Goal: Information Seeking & Learning: Learn about a topic

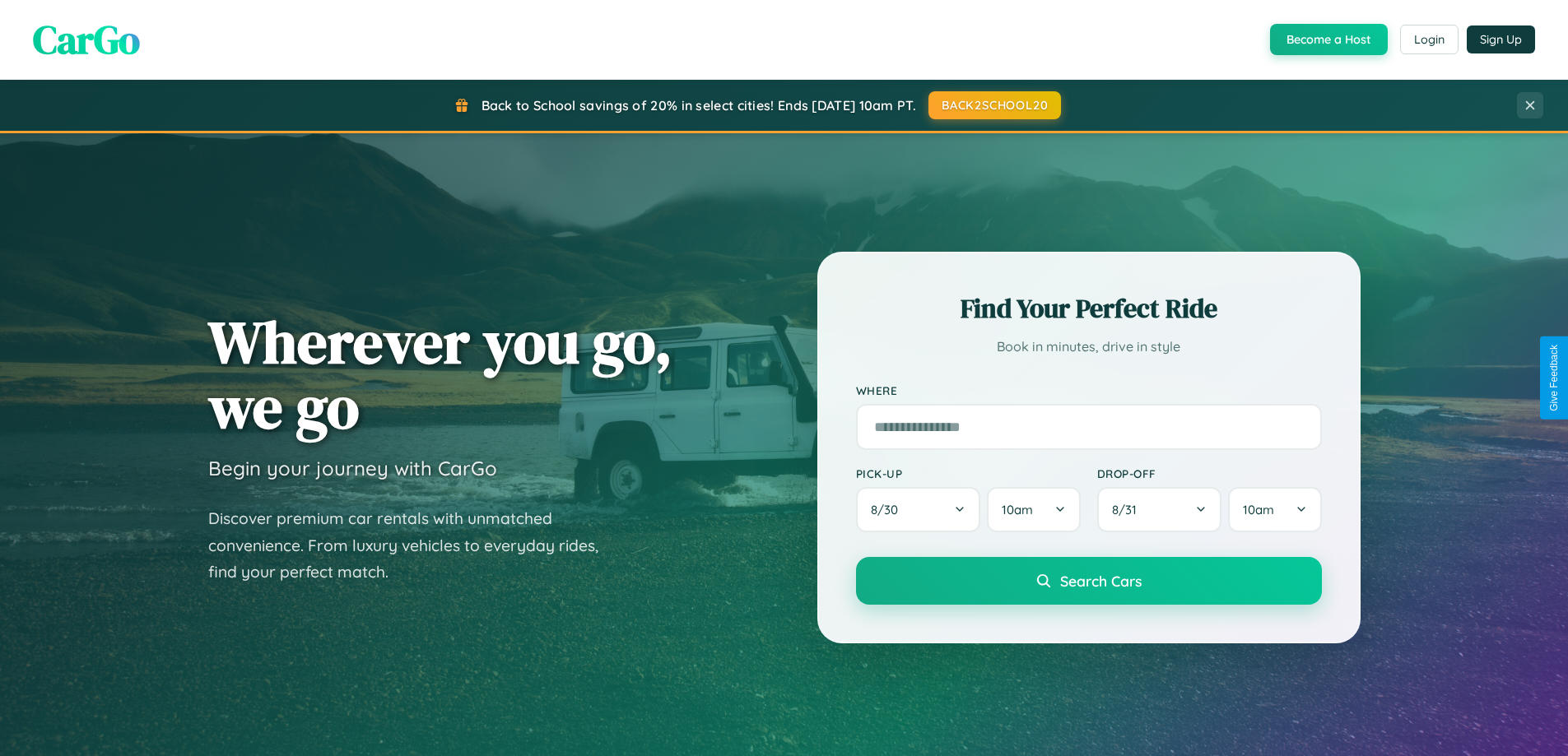
scroll to position [710, 0]
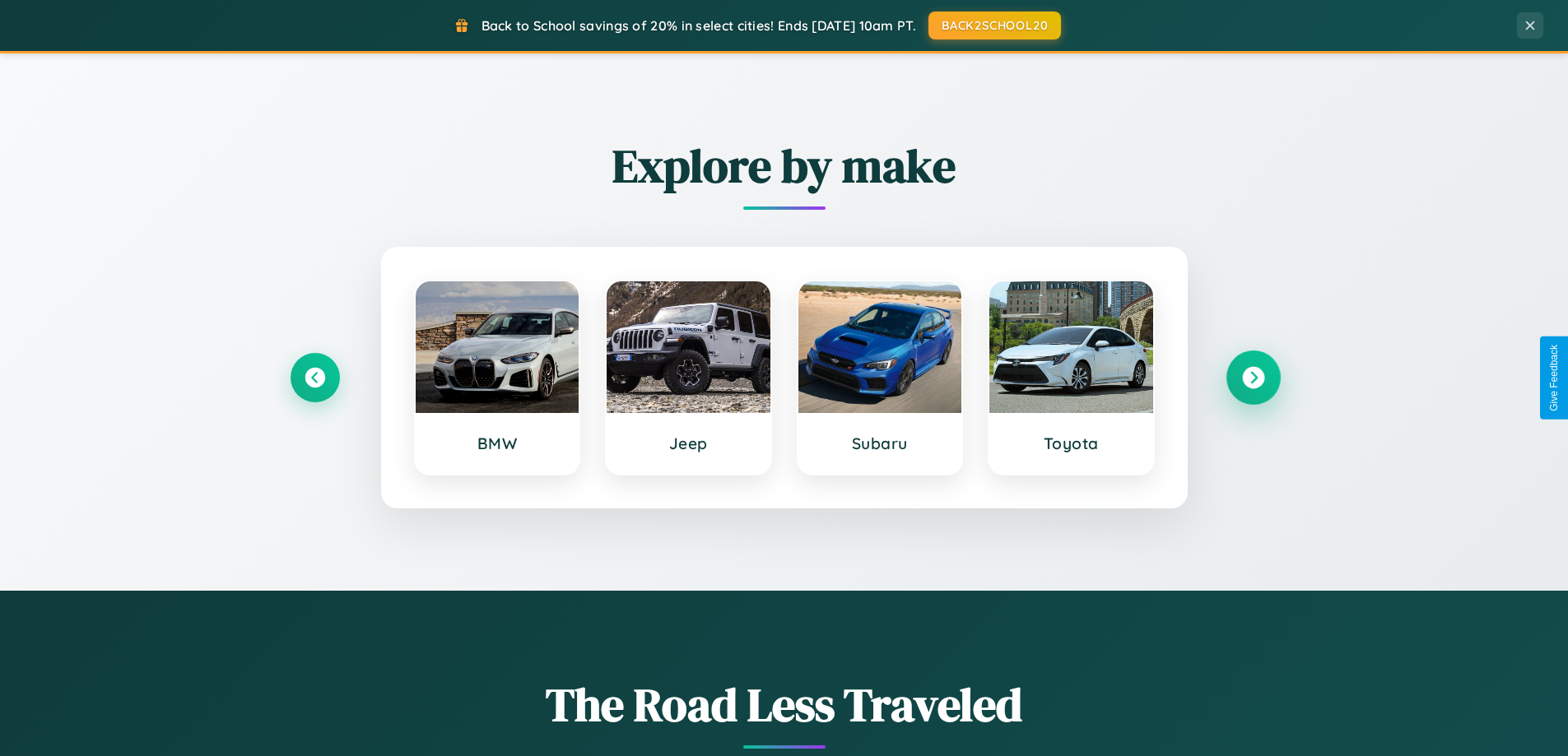
click at [1253, 378] on icon at bounding box center [1253, 378] width 23 height 23
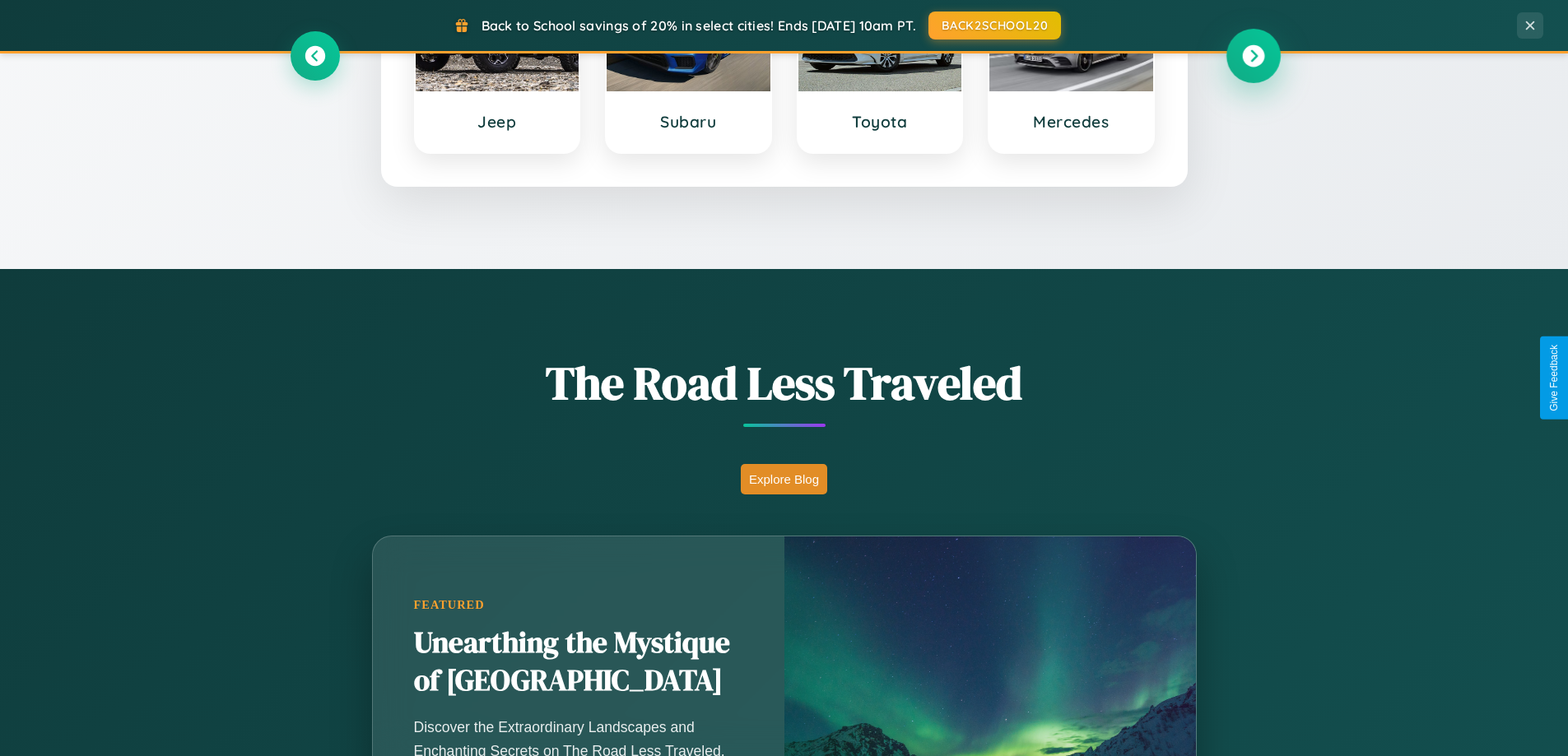
scroll to position [1132, 0]
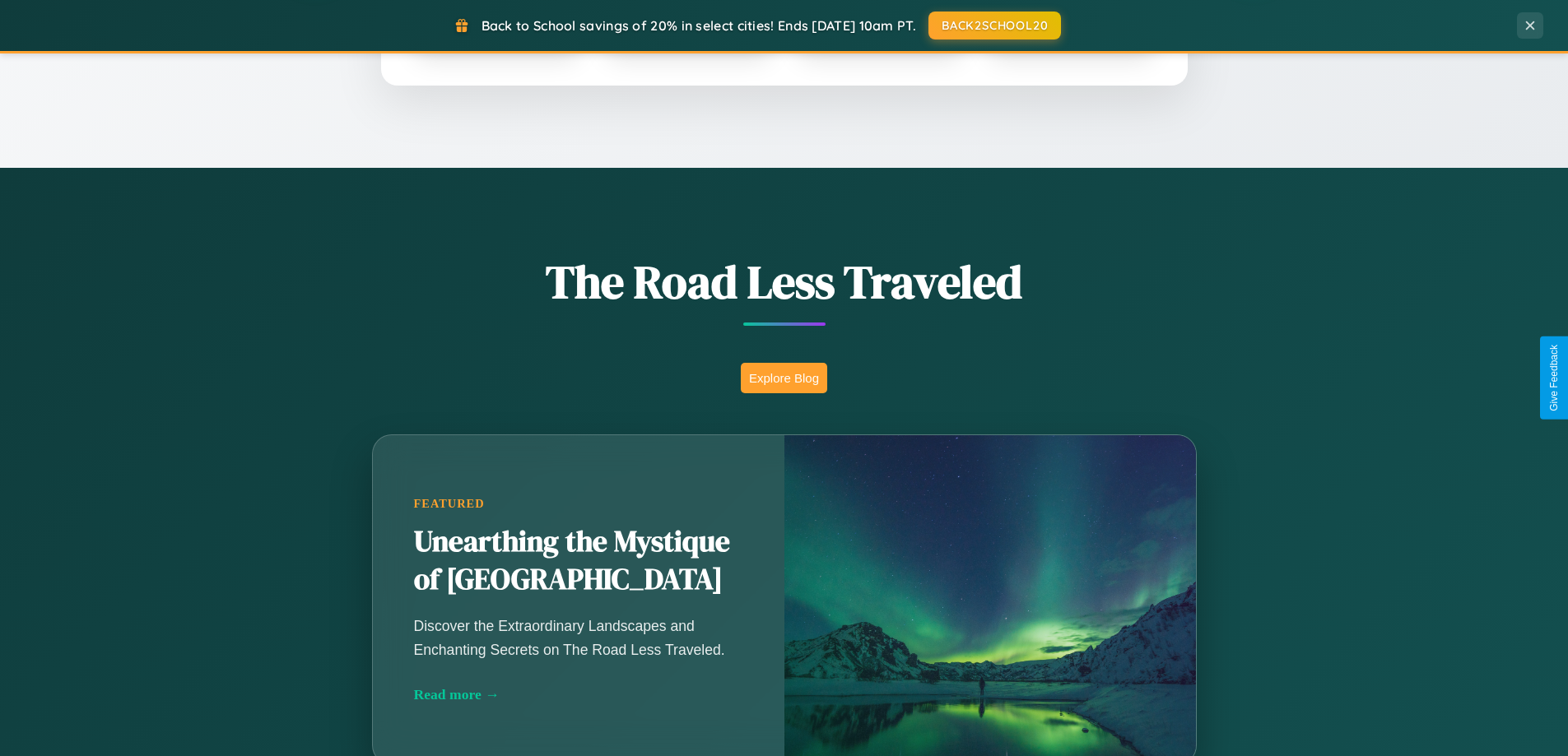
click at [784, 378] on button "Explore Blog" at bounding box center [784, 378] width 87 height 31
